Goal: Transaction & Acquisition: Purchase product/service

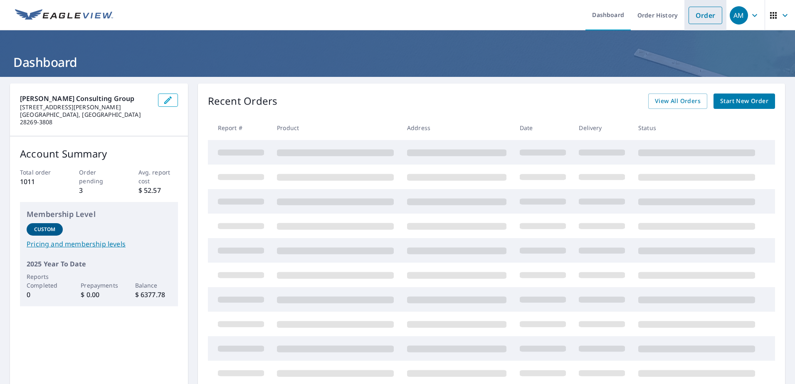
drag, startPoint x: 692, startPoint y: 14, endPoint x: 692, endPoint y: 24, distance: 10.0
click at [692, 15] on link "Order" at bounding box center [706, 15] width 34 height 17
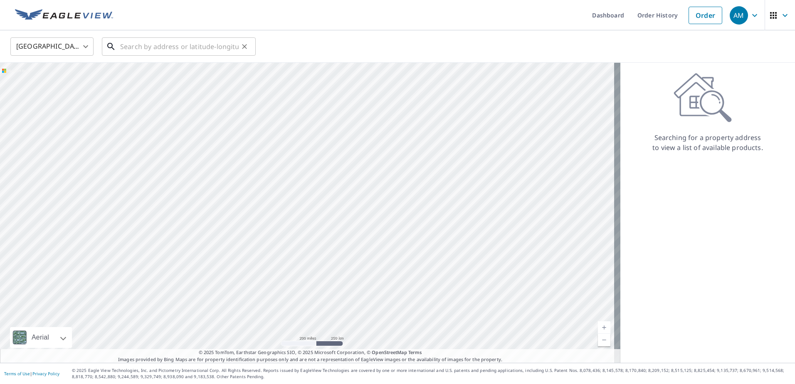
click at [132, 39] on input "text" at bounding box center [179, 46] width 119 height 23
paste input "[STREET_ADDRESS]"
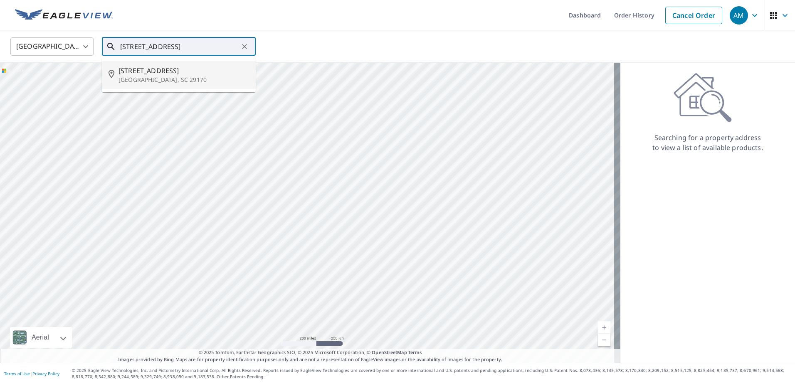
click at [156, 77] on p "[GEOGRAPHIC_DATA], SC 29170" at bounding box center [184, 80] width 131 height 8
type input "[STREET_ADDRESS]"
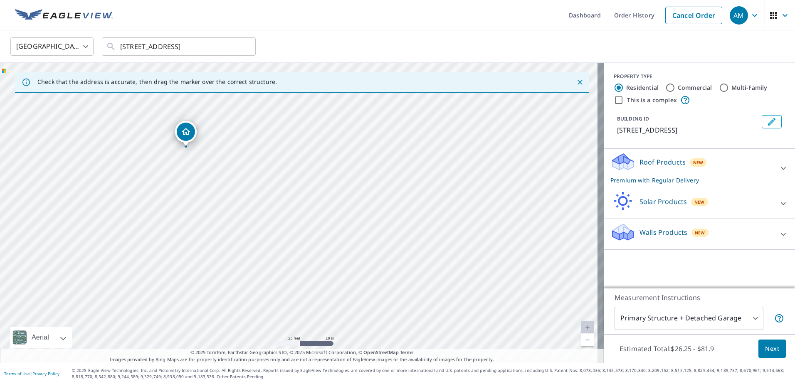
drag, startPoint x: 187, startPoint y: 196, endPoint x: 417, endPoint y: 205, distance: 230.1
click at [417, 205] on div "[STREET_ADDRESS]" at bounding box center [302, 213] width 604 height 300
click at [765, 347] on span "Next" at bounding box center [772, 349] width 14 height 10
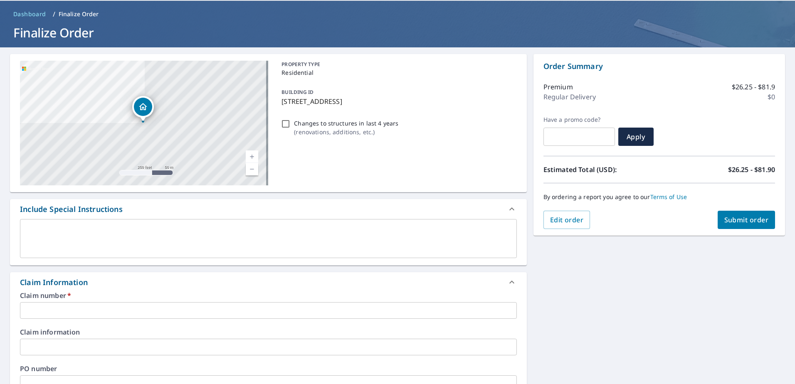
scroll to position [42, 0]
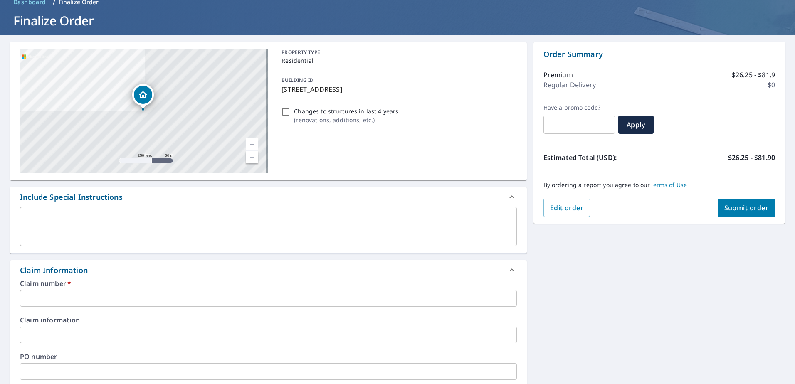
paste input "100314836"
click at [84, 297] on input "100314836" at bounding box center [268, 298] width 497 height 17
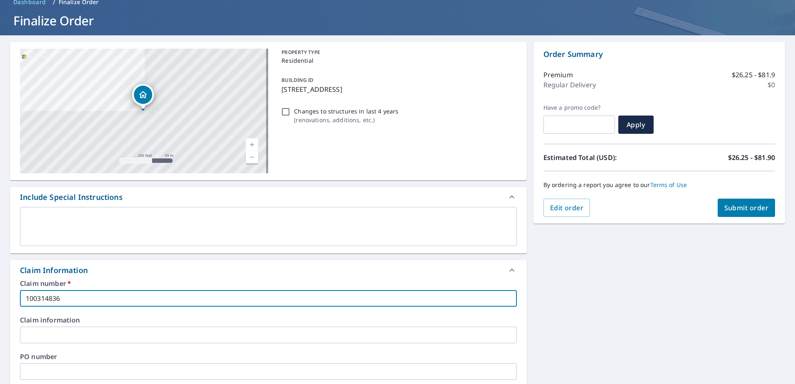
click at [26, 298] on input "100314836" at bounding box center [268, 298] width 497 height 17
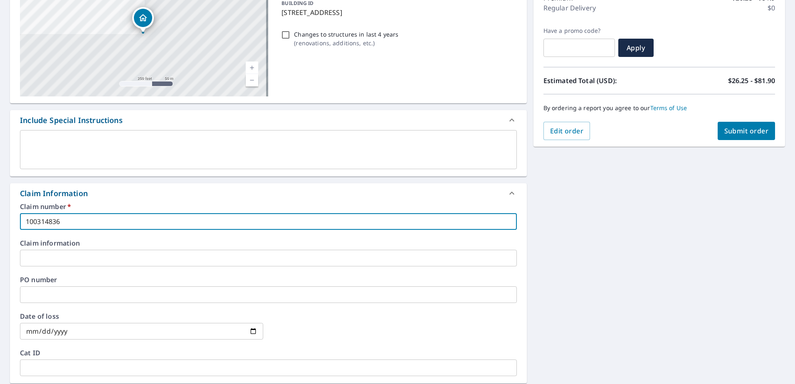
scroll to position [125, 0]
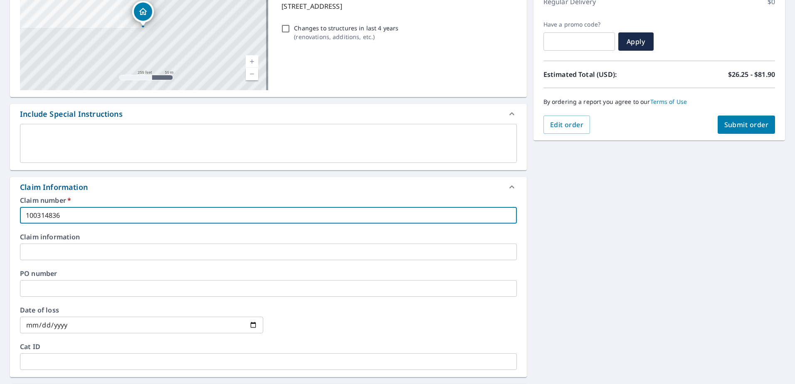
type input "100314836"
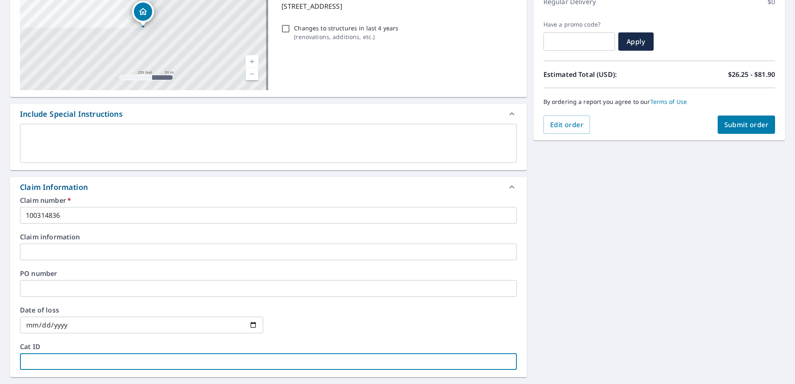
drag, startPoint x: 71, startPoint y: 360, endPoint x: 46, endPoint y: 305, distance: 60.7
click at [70, 360] on input "text" at bounding box center [268, 361] width 497 height 17
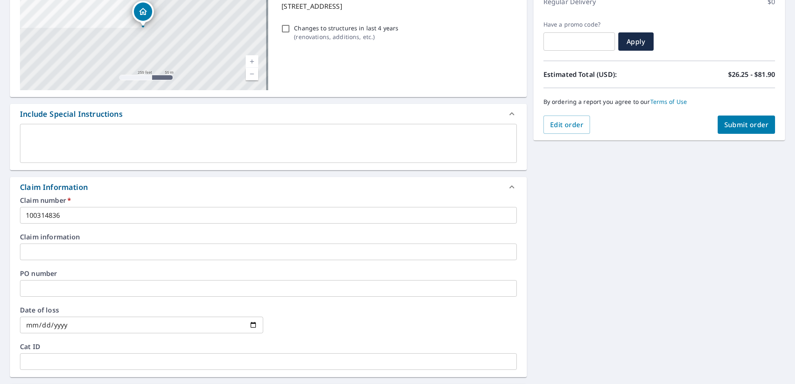
click at [46, 280] on div "PO number ​" at bounding box center [268, 283] width 497 height 27
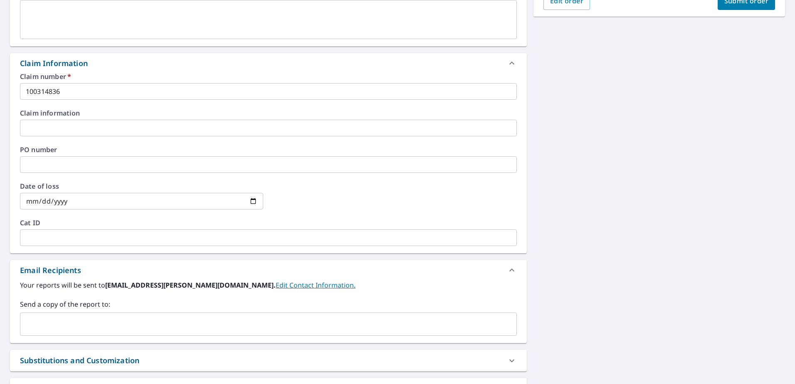
scroll to position [250, 0]
click at [62, 326] on input "text" at bounding box center [262, 324] width 477 height 16
click at [85, 313] on div "​" at bounding box center [268, 323] width 497 height 23
paste input "[EMAIL_ADDRESS][PERSON_NAME][DOMAIN_NAME]"
type input "[EMAIL_ADDRESS][PERSON_NAME][DOMAIN_NAME]"
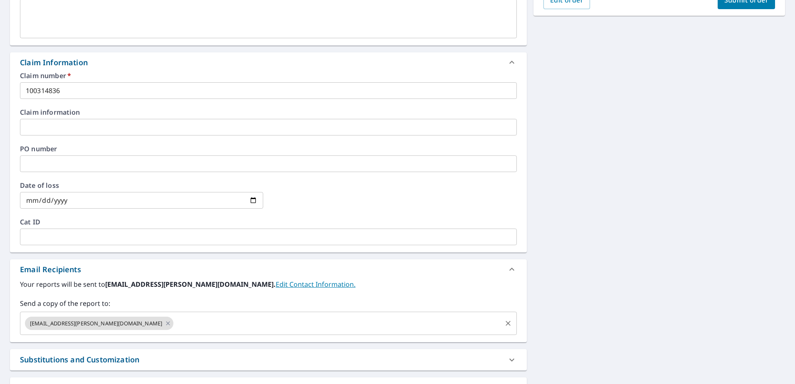
click at [175, 319] on input "text" at bounding box center [338, 324] width 326 height 16
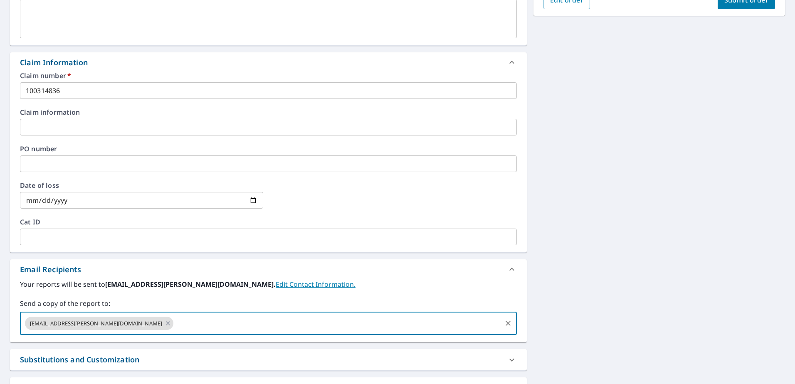
paste input "[EMAIL_ADDRESS][PERSON_NAME][DOMAIN_NAME]"
type input "[EMAIL_ADDRESS][PERSON_NAME][DOMAIN_NAME]"
click at [289, 333] on div "[EMAIL_ADDRESS][PERSON_NAME][DOMAIN_NAME] [EMAIL_ADDRESS][PERSON_NAME][DOMAIN_N…" at bounding box center [268, 323] width 497 height 23
click at [323, 296] on div "Your reports will be sent to [EMAIL_ADDRESS][PERSON_NAME][DOMAIN_NAME]. Edit Co…" at bounding box center [268, 307] width 497 height 56
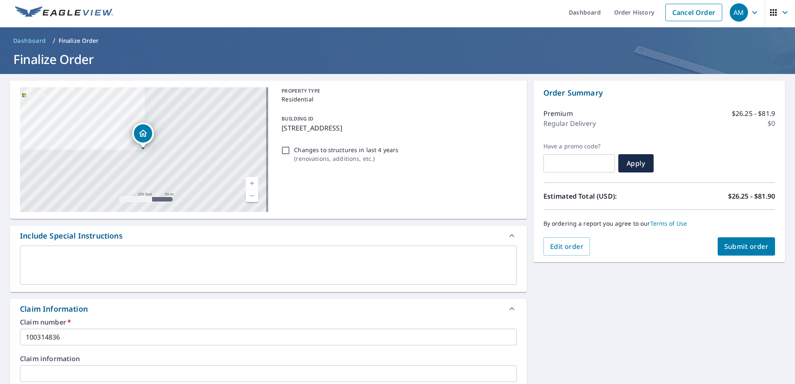
scroll to position [0, 0]
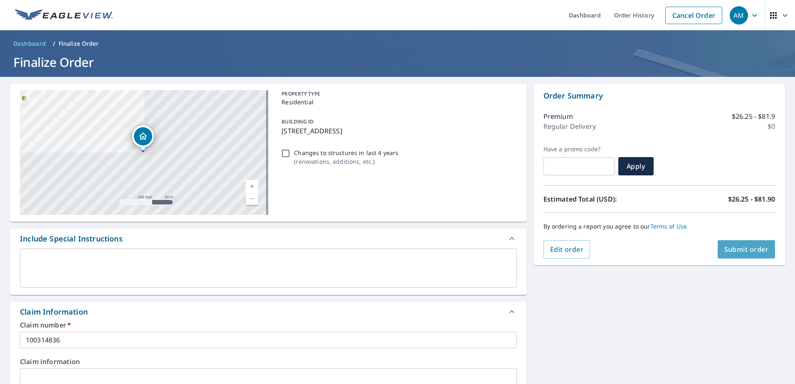
click at [734, 245] on button "Submit order" at bounding box center [747, 249] width 58 height 18
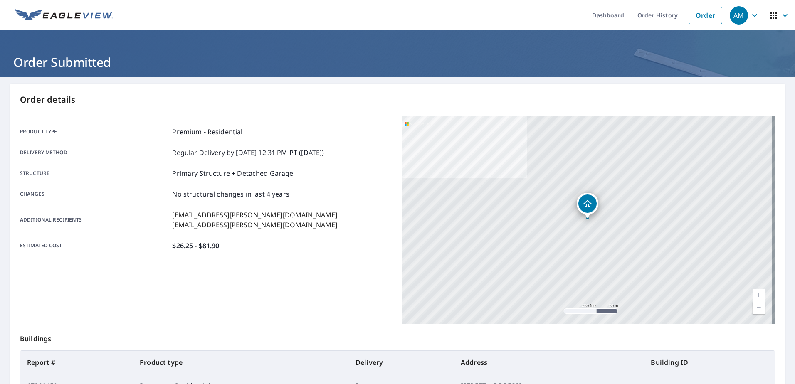
click at [300, 290] on div "Product type Premium - Residential Delivery method Regular Delivery by [DATE] 1…" at bounding box center [206, 220] width 373 height 208
click at [695, 6] on li "Order" at bounding box center [706, 15] width 42 height 30
drag, startPoint x: 702, startPoint y: 18, endPoint x: 698, endPoint y: 25, distance: 7.8
click at [702, 18] on link "Order" at bounding box center [706, 15] width 34 height 17
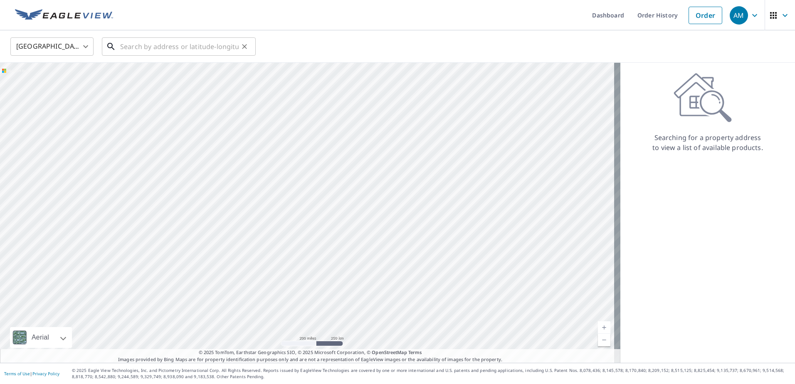
click at [126, 47] on input "text" at bounding box center [179, 46] width 119 height 23
paste input "[STREET_ADDRESS]"
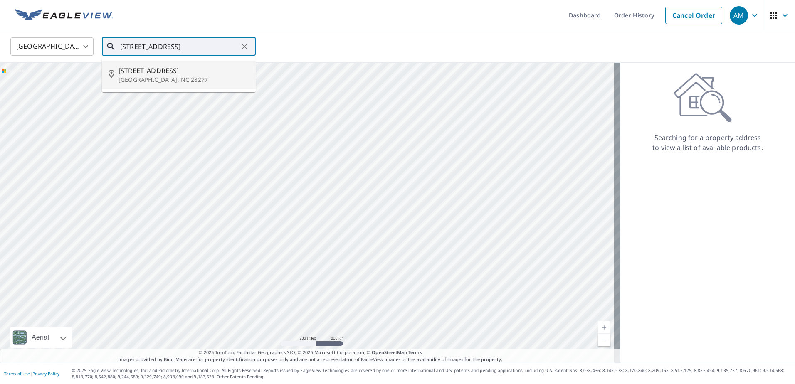
drag, startPoint x: 147, startPoint y: 73, endPoint x: 113, endPoint y: 100, distance: 43.8
click at [147, 73] on span "[STREET_ADDRESS]" at bounding box center [184, 71] width 131 height 10
type input "[STREET_ADDRESS]"
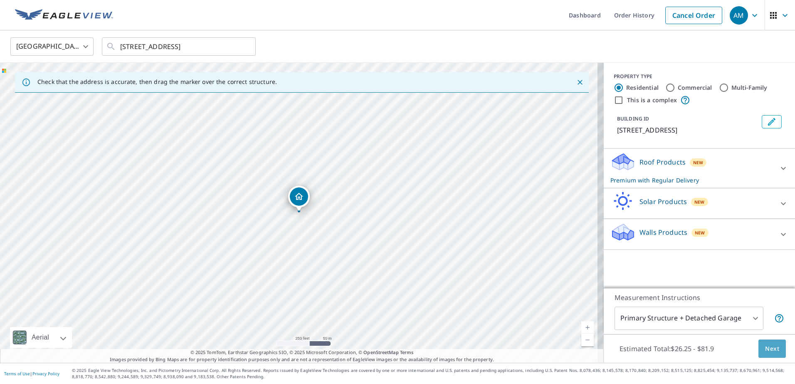
click at [765, 351] on span "Next" at bounding box center [772, 349] width 14 height 10
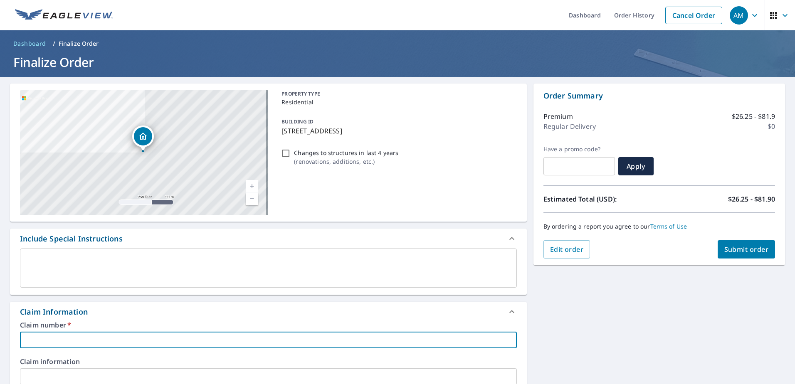
click at [69, 338] on input "text" at bounding box center [268, 340] width 497 height 17
paste input "100315206"
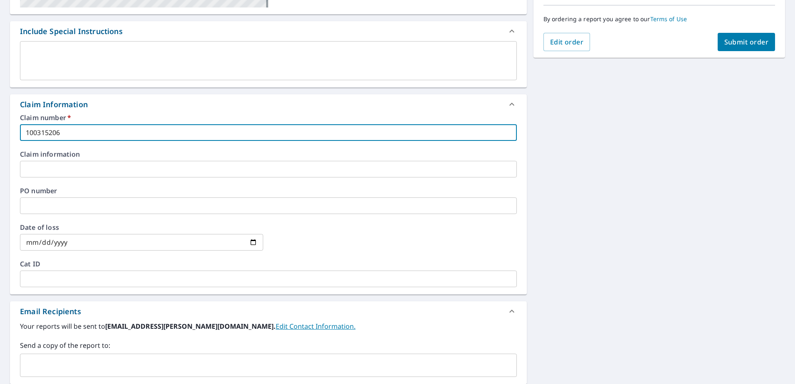
scroll to position [208, 0]
click at [40, 356] on div "​" at bounding box center [268, 364] width 497 height 23
type input "100315206"
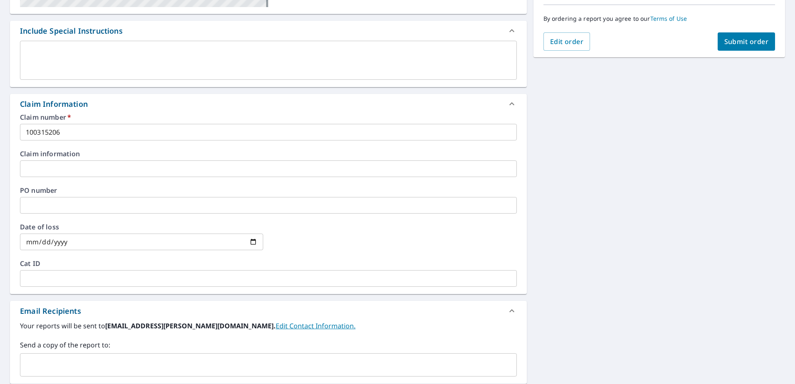
click at [28, 365] on input "text" at bounding box center [262, 365] width 477 height 16
paste input "[PERSON_NAME][EMAIL_ADDRESS][PERSON_NAME][PERSON_NAME][DOMAIN_NAME]"
type input "[PERSON_NAME][EMAIL_ADDRESS][PERSON_NAME][PERSON_NAME][DOMAIN_NAME]"
click at [260, 368] on input "text" at bounding box center [380, 365] width 240 height 16
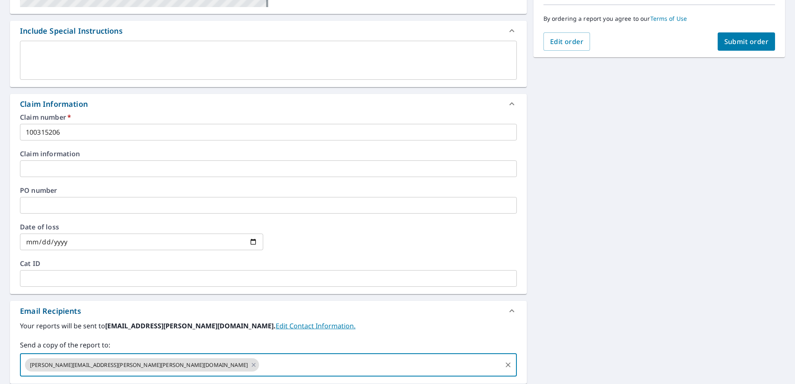
paste input "[EMAIL_ADDRESS][PERSON_NAME][DOMAIN_NAME]>"
click at [260, 369] on input "[EMAIL_ADDRESS][PERSON_NAME][DOMAIN_NAME]" at bounding box center [380, 365] width 240 height 16
type input "[EMAIL_ADDRESS][PERSON_NAME][DOMAIN_NAME]"
click at [304, 314] on div "Email Recipients" at bounding box center [261, 311] width 482 height 11
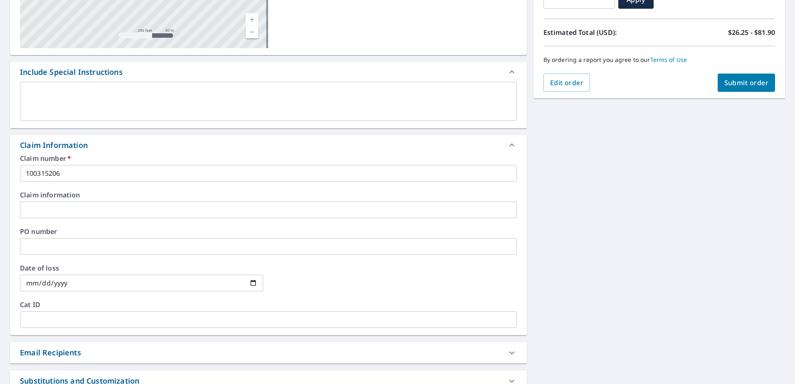
scroll to position [166, 0]
click at [507, 351] on icon at bounding box center [512, 354] width 10 height 10
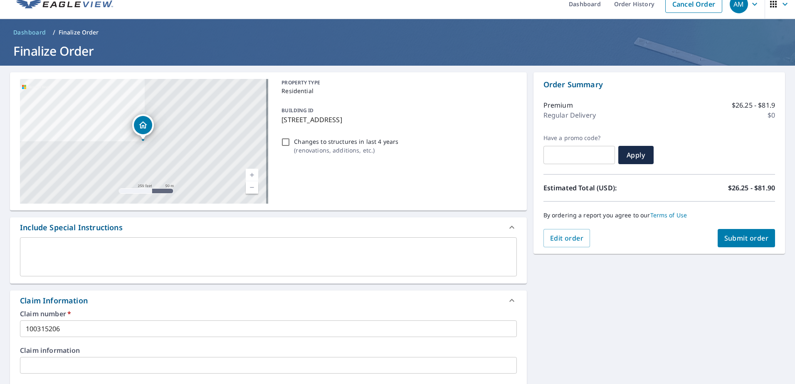
scroll to position [0, 0]
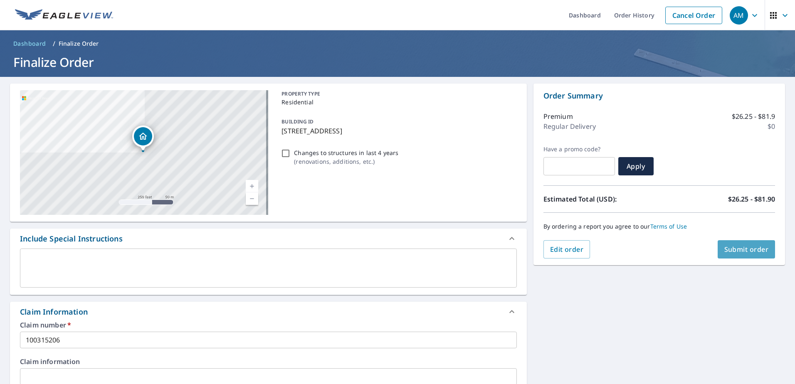
click at [740, 250] on span "Submit order" at bounding box center [746, 249] width 44 height 9
